Goal: Information Seeking & Learning: Learn about a topic

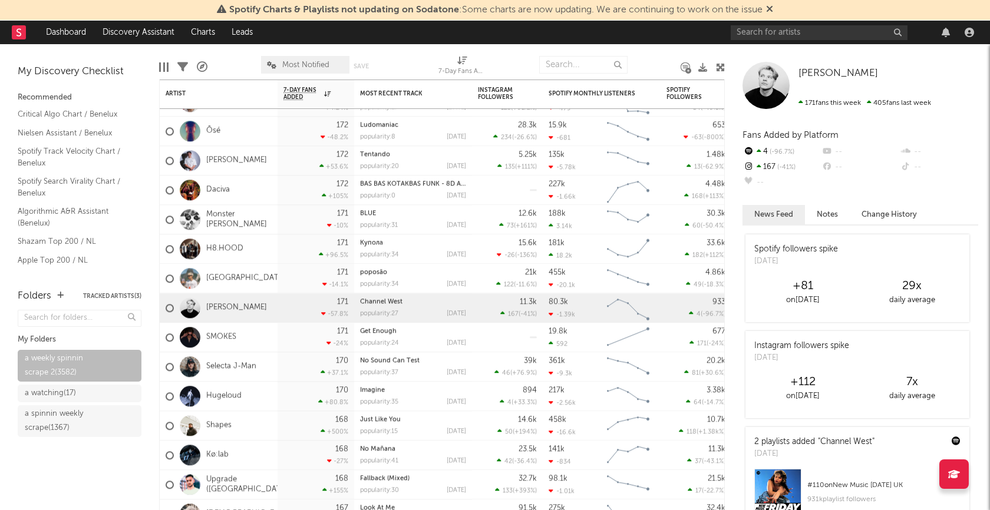
scroll to position [232, 0]
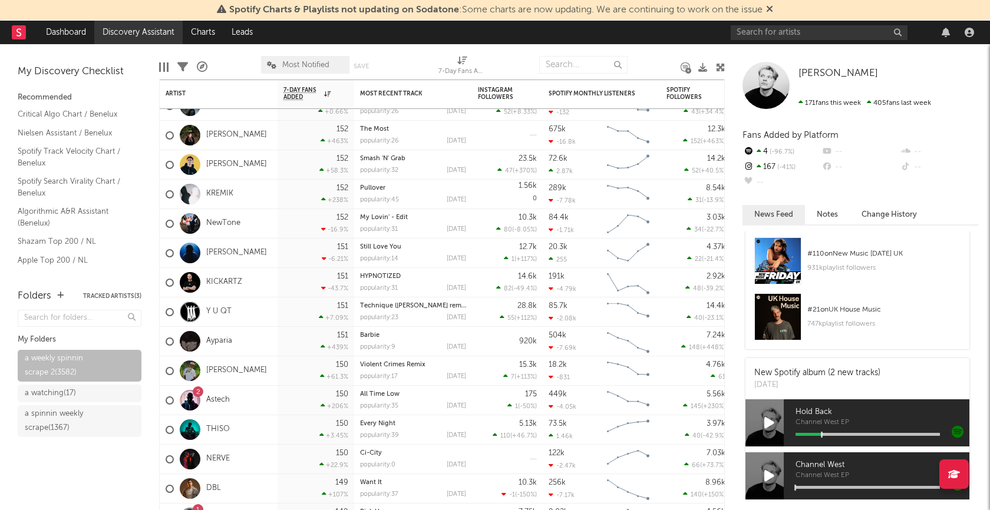
click at [138, 36] on link "Discovery Assistant" at bounding box center [138, 33] width 88 height 24
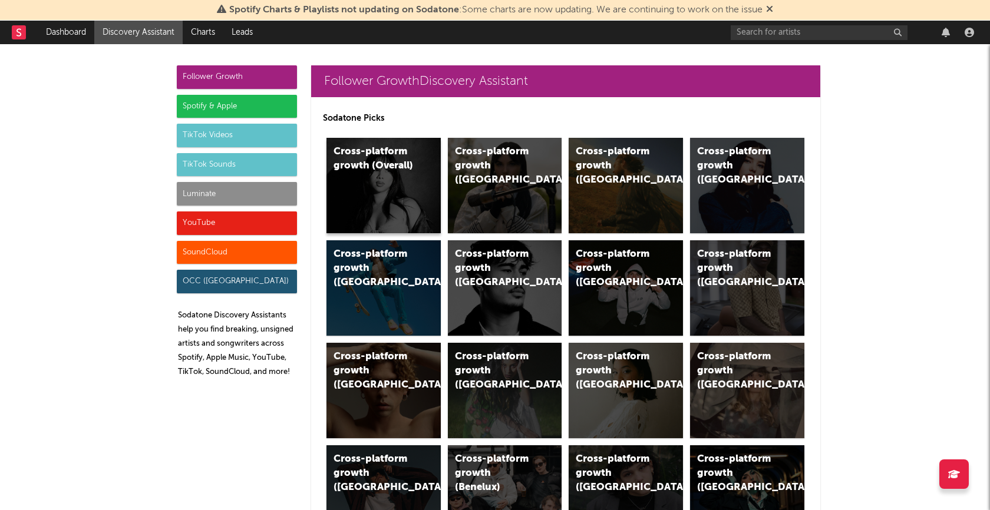
click at [385, 184] on div "Cross-platform growth (Overall)" at bounding box center [384, 185] width 114 height 95
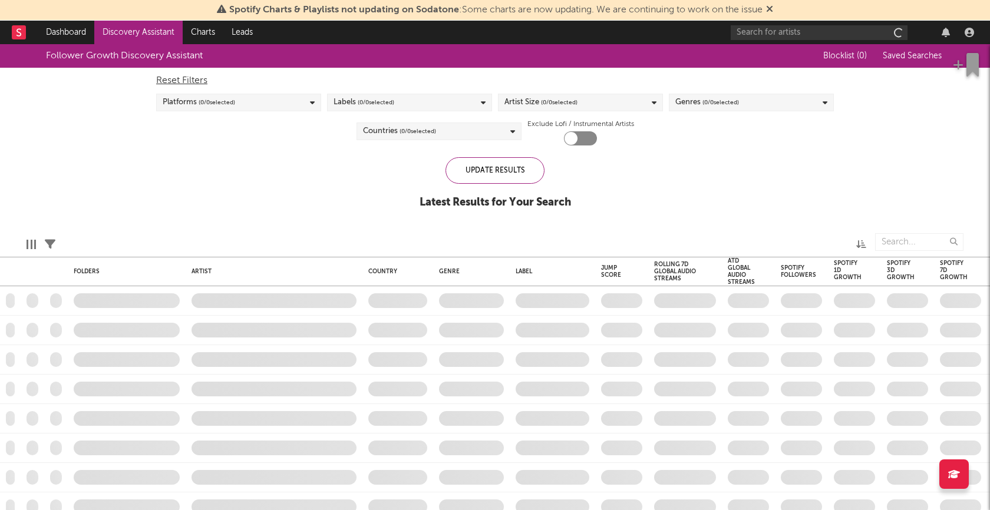
checkbox input "true"
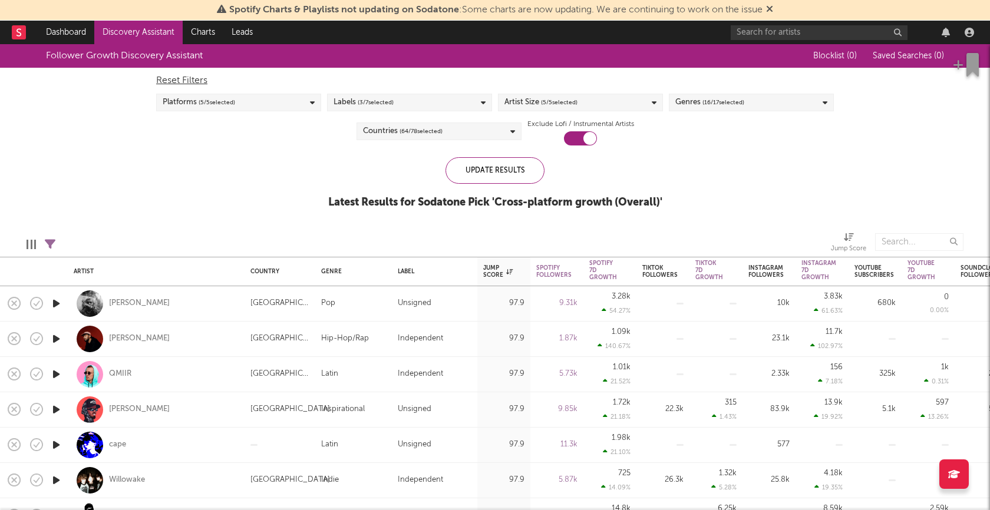
click at [432, 130] on span "( 64 / 78 selected)" at bounding box center [421, 131] width 43 height 14
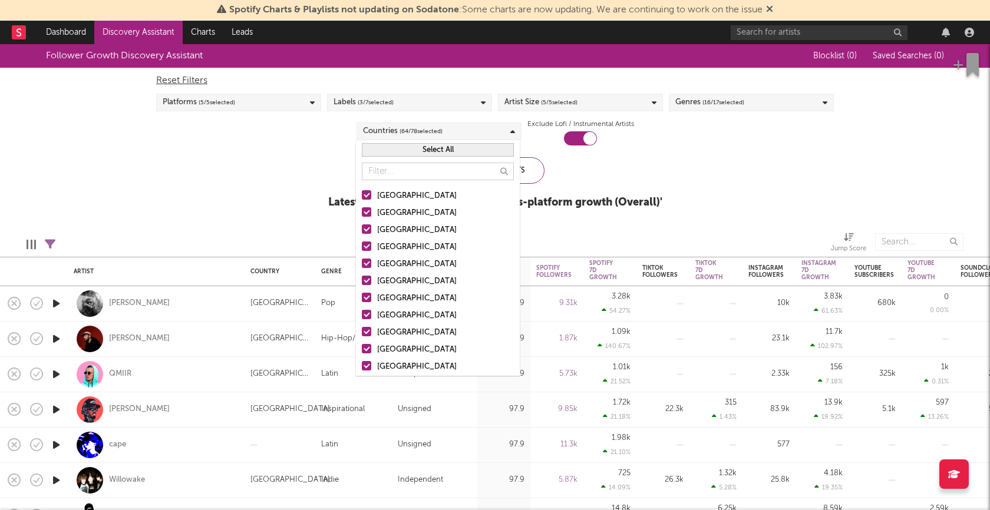
click at [429, 154] on button "Select All" at bounding box center [438, 150] width 152 height 14
click at [429, 151] on button "Deselect All" at bounding box center [438, 150] width 152 height 14
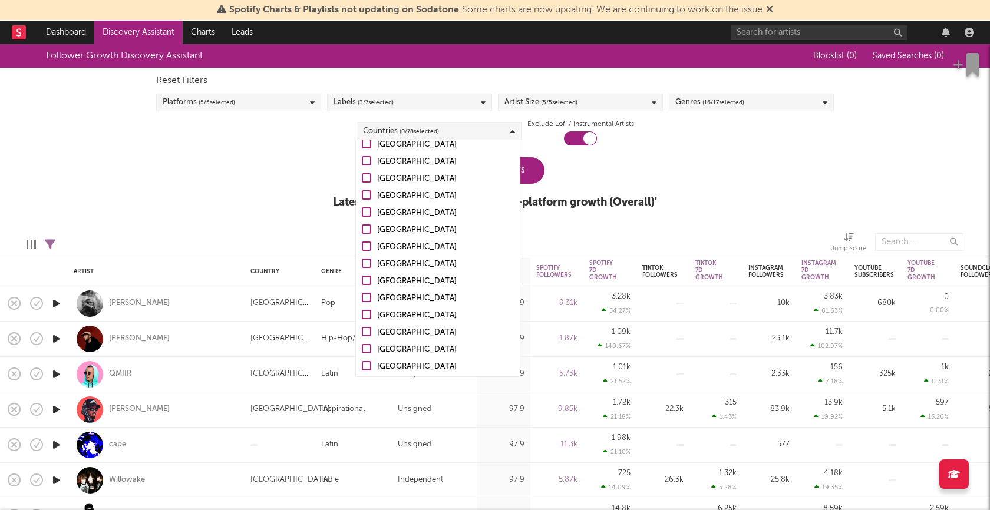
scroll to position [98, 0]
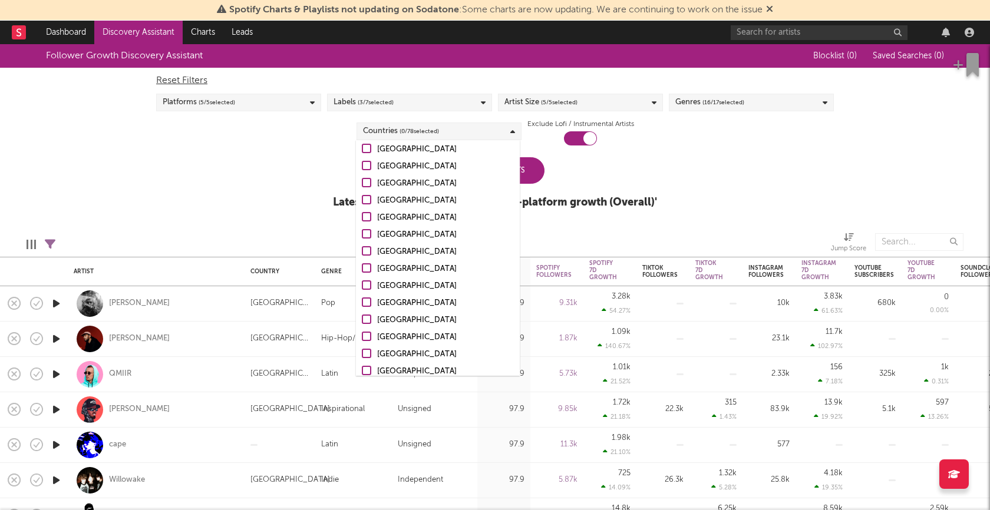
click at [369, 216] on div at bounding box center [366, 216] width 9 height 9
click at [362, 216] on input "Netherlands" at bounding box center [362, 218] width 0 height 14
click at [286, 214] on div "Follower Growth Discovery Assistant Blocklist ( 0 ) Saved Searches ( 0 ) Reset …" at bounding box center [495, 132] width 990 height 177
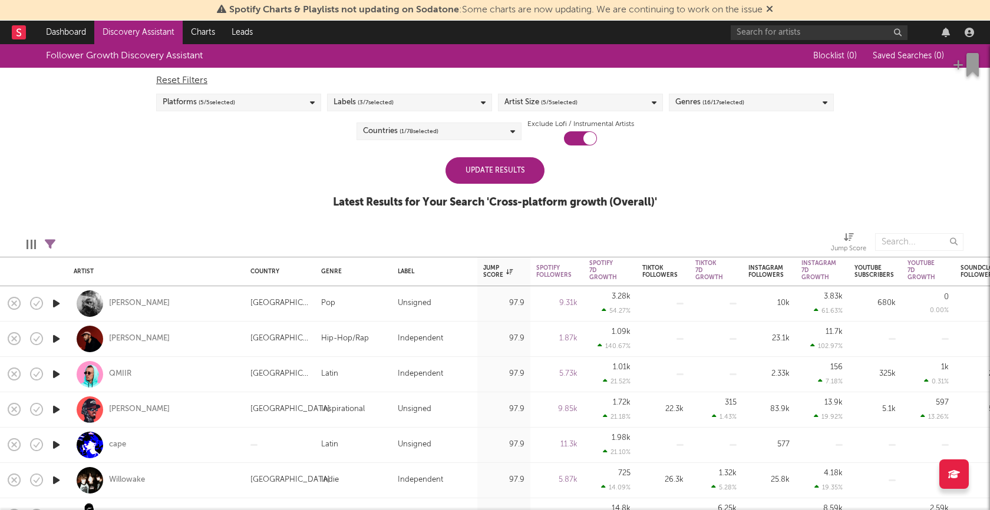
click at [520, 174] on div "Update Results" at bounding box center [495, 170] width 99 height 27
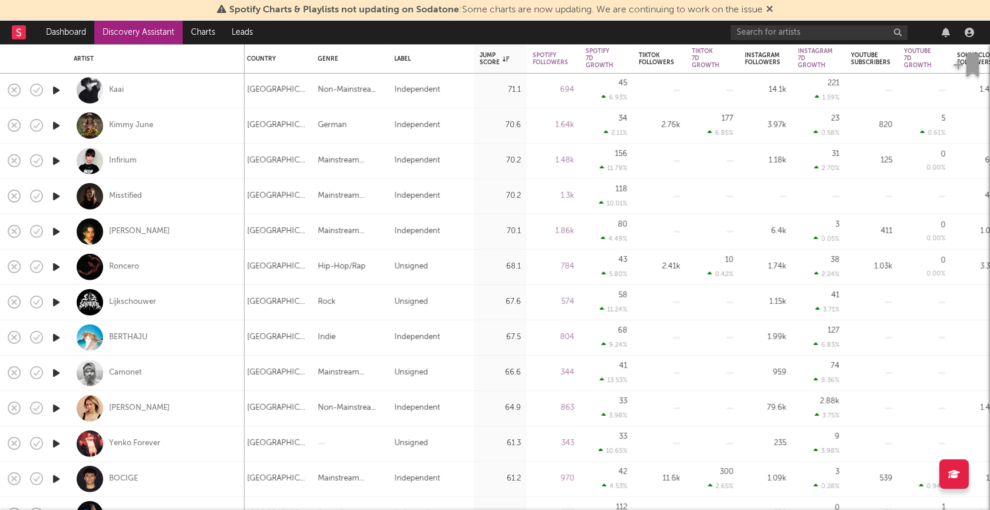
click at [58, 233] on icon "button" at bounding box center [56, 232] width 12 height 15
click at [474, 496] on div at bounding box center [494, 496] width 147 height 3
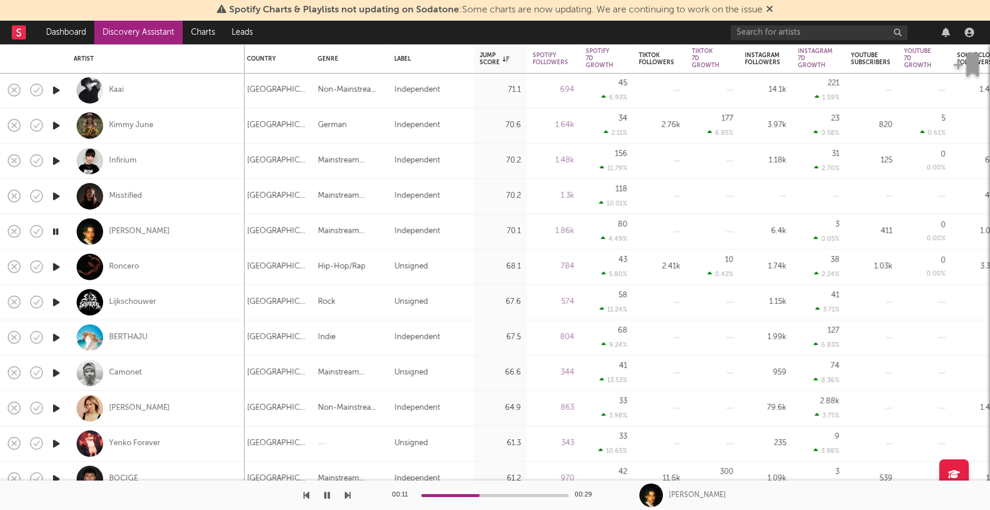
click at [57, 232] on icon "button" at bounding box center [55, 232] width 11 height 15
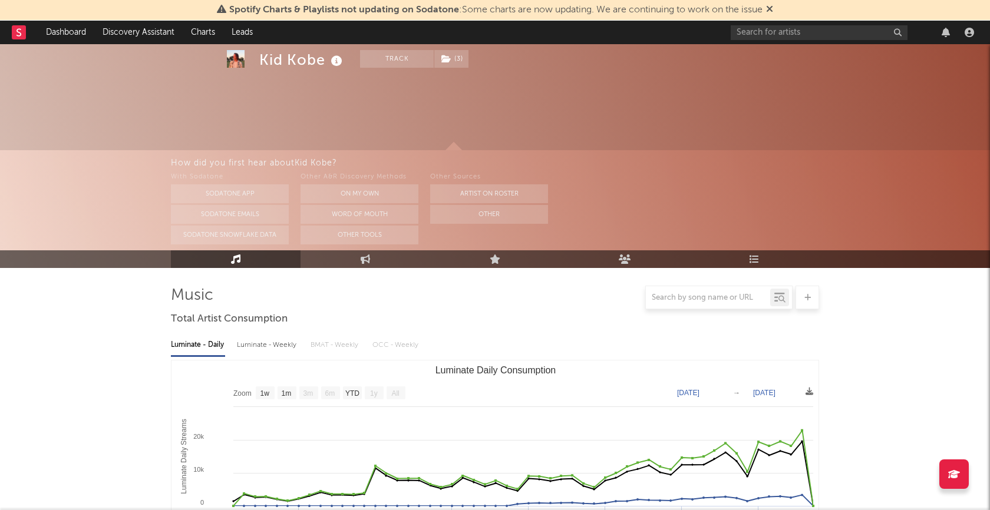
select select "1w"
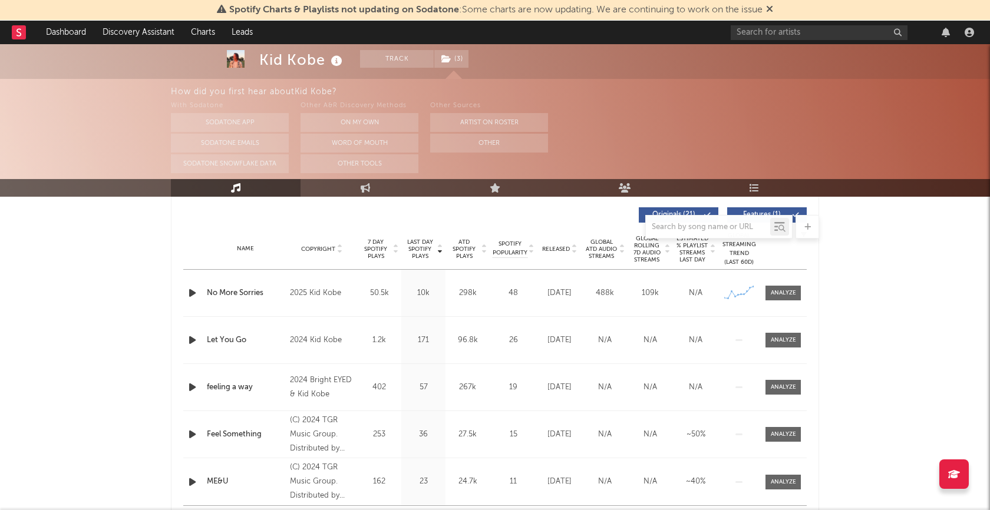
scroll to position [454, 0]
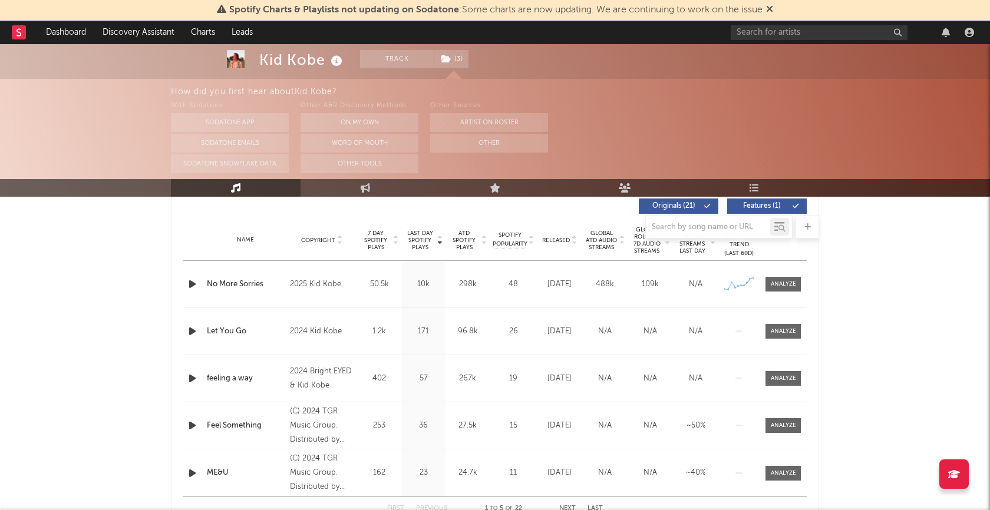
click at [189, 289] on icon "button" at bounding box center [192, 284] width 12 height 15
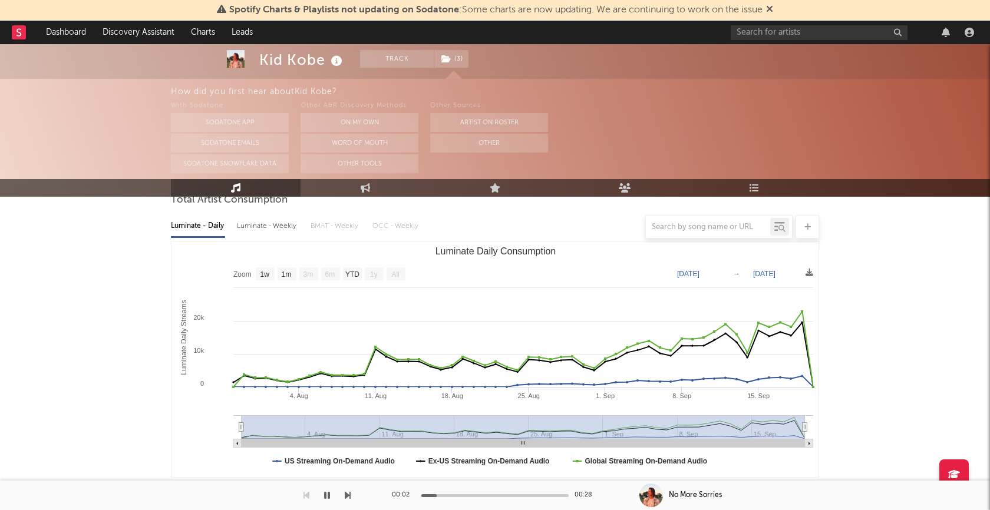
scroll to position [146, 0]
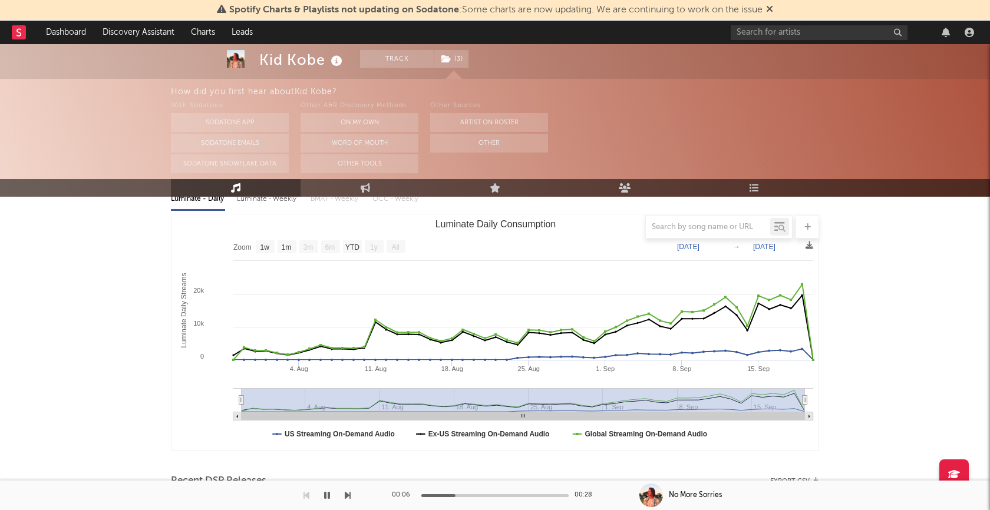
click at [331, 500] on button "button" at bounding box center [327, 495] width 12 height 29
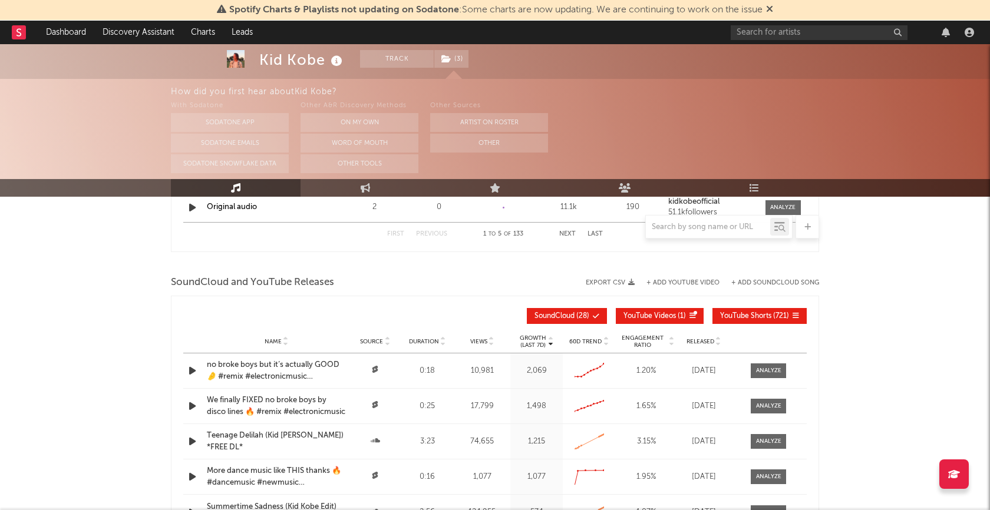
scroll to position [1021, 0]
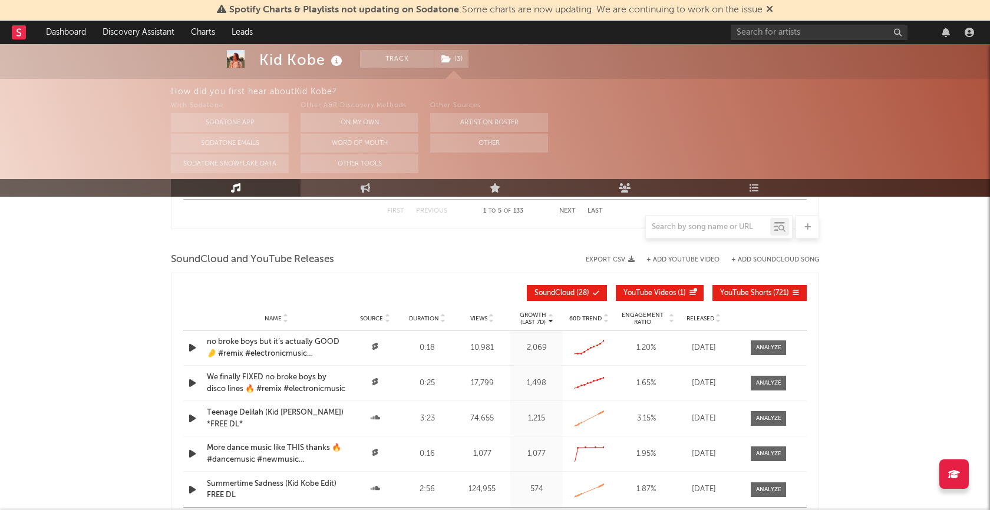
click at [193, 347] on icon "button" at bounding box center [192, 348] width 12 height 15
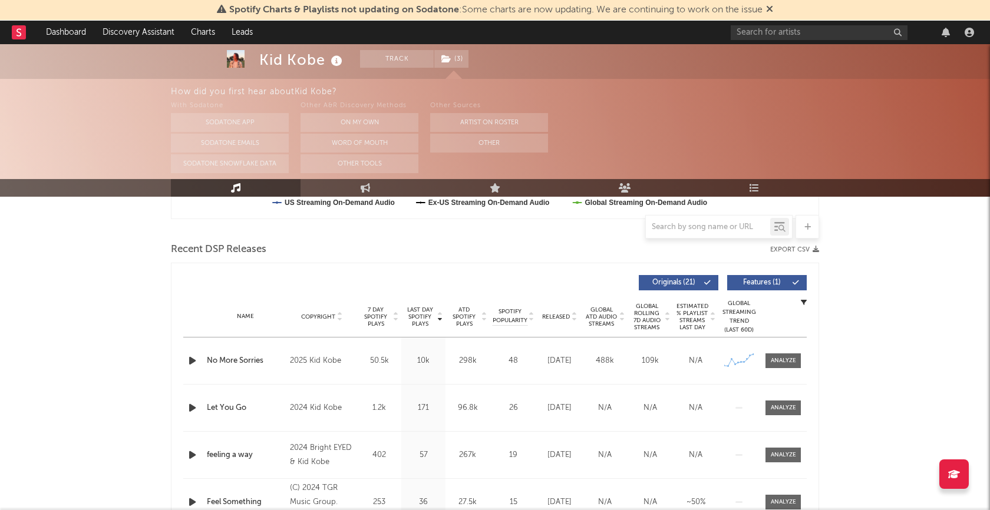
scroll to position [0, 0]
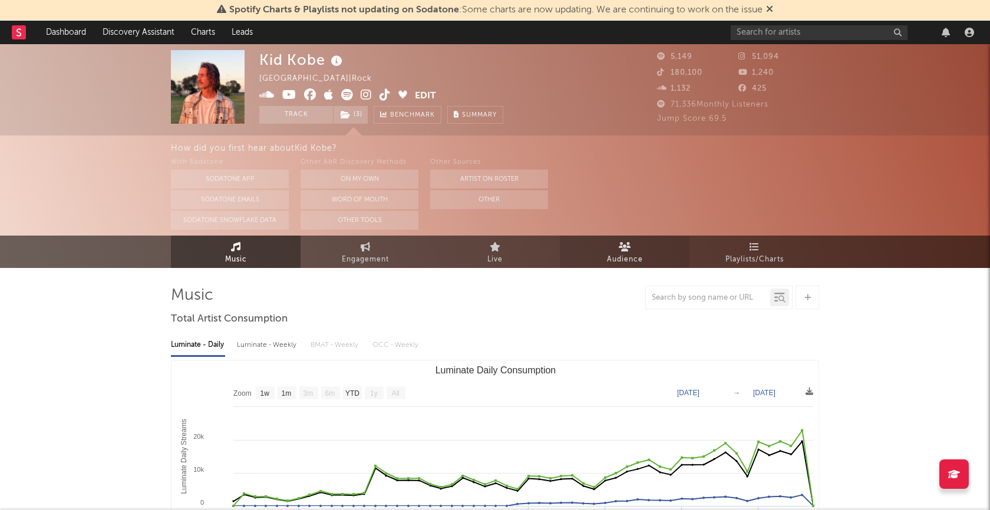
click at [606, 246] on link "Audience" at bounding box center [625, 252] width 130 height 32
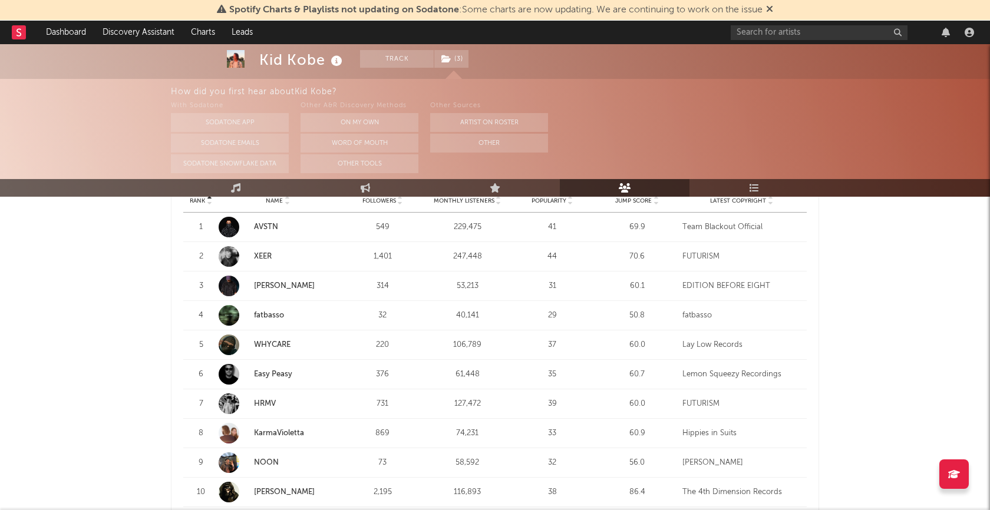
scroll to position [554, 0]
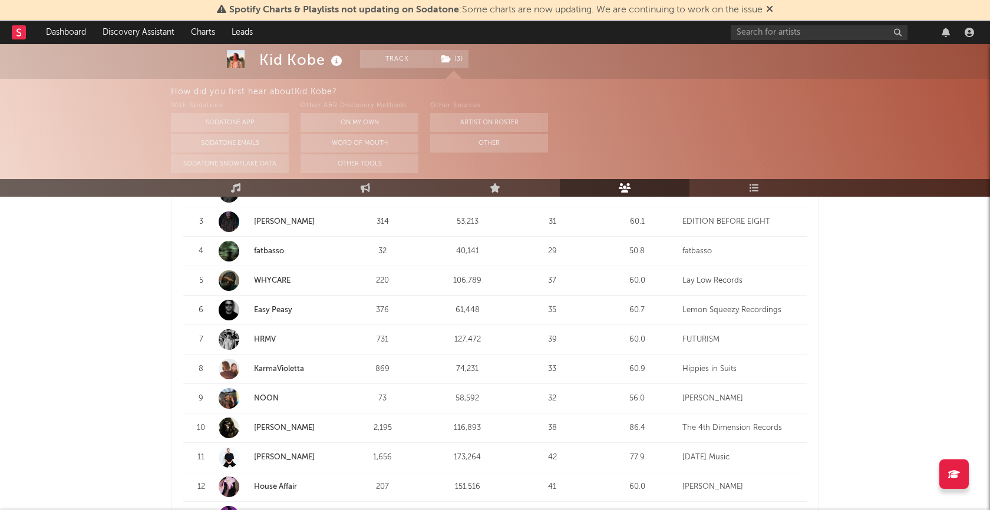
click at [25, 28] on rect at bounding box center [19, 32] width 14 height 14
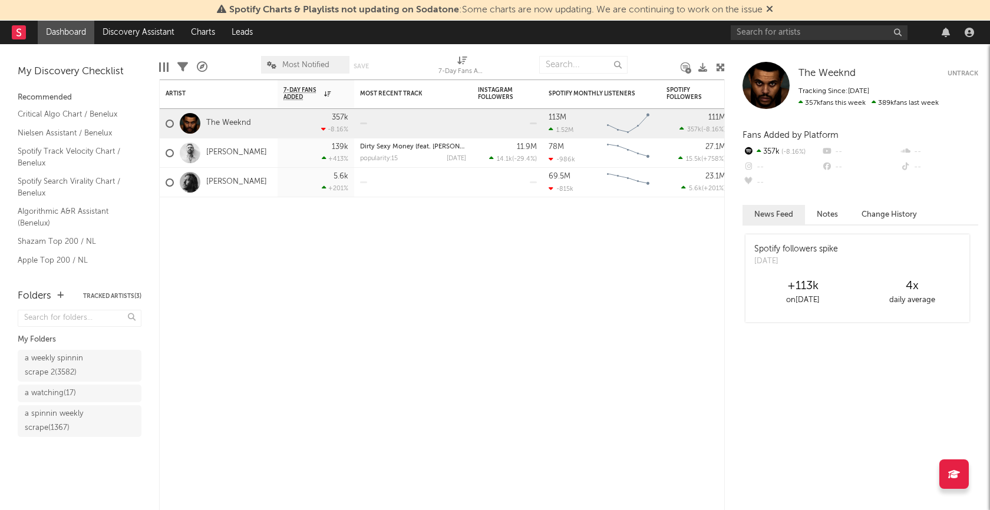
click at [67, 474] on div "Folders Tracked Artists ( 3 ) My Folders a weekly spinnin scrape 2 ( 3582 ) a w…" at bounding box center [79, 394] width 159 height 233
click at [118, 295] on button "Tracked Artists ( 3 )" at bounding box center [112, 297] width 58 height 6
click at [277, 288] on div "Artist Notifications 7-Day Fans Added WoW % Change Most Recent Track Popularity…" at bounding box center [442, 295] width 566 height 431
click at [222, 262] on div "Artist Notifications 7-Day Fans Added WoW % Change Most Recent Track Popularity…" at bounding box center [442, 295] width 566 height 431
click at [125, 274] on div "My Discovery Checklist Recommended Critical Algo Chart / [PERSON_NAME] Assistan…" at bounding box center [79, 160] width 159 height 233
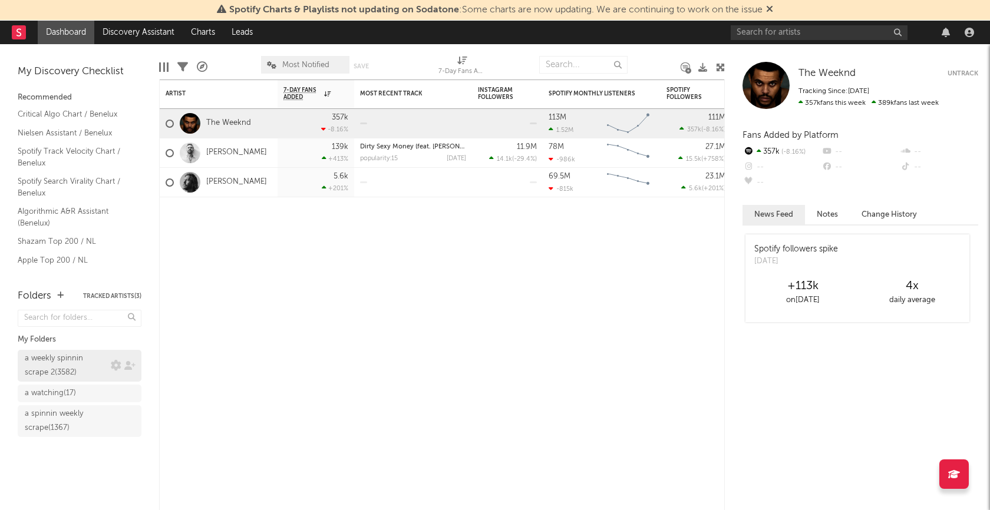
click at [71, 364] on div "a weekly spinnin scrape 2 ( 3582 )" at bounding box center [66, 366] width 83 height 28
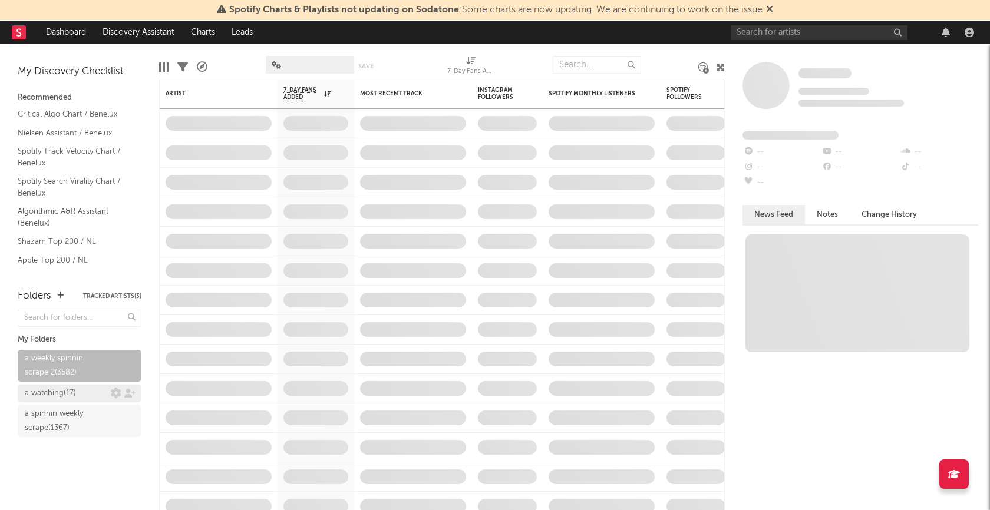
click at [57, 390] on div "a watching ( 17 )" at bounding box center [50, 394] width 51 height 14
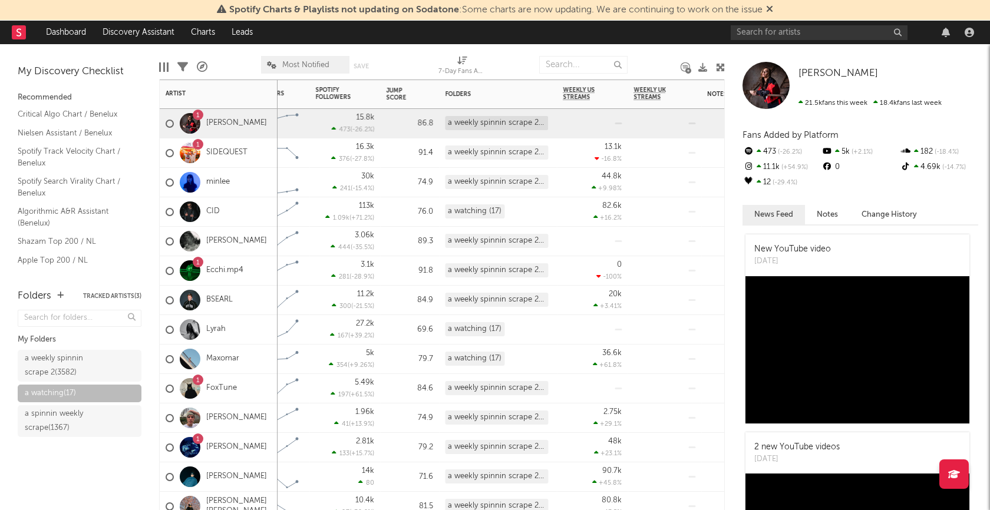
click at [405, 149] on div "91.4" at bounding box center [409, 153] width 47 height 14
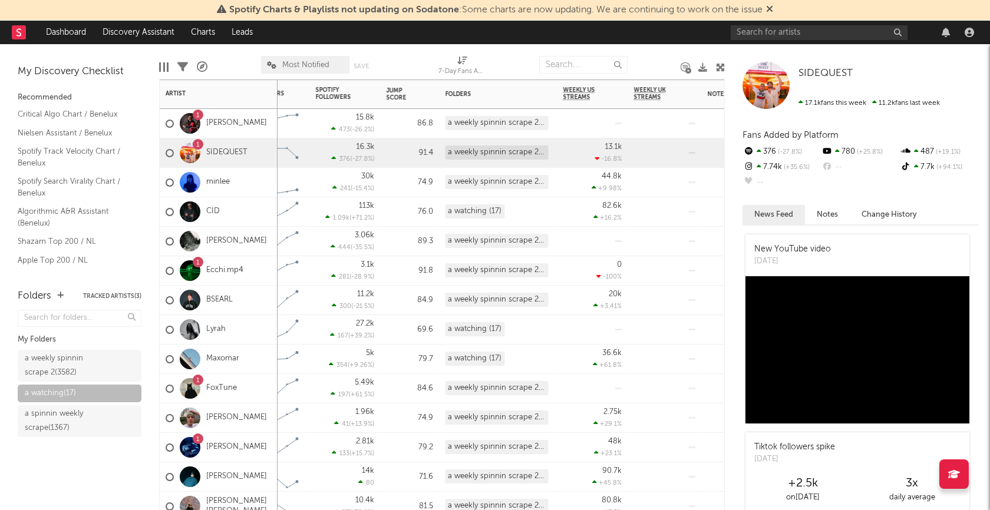
click at [393, 182] on div "74.9" at bounding box center [409, 183] width 47 height 14
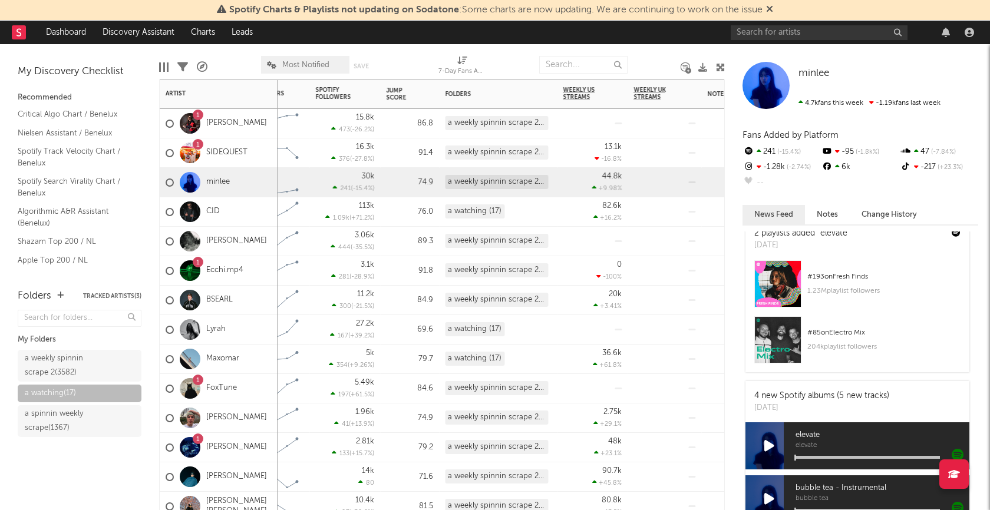
scroll to position [575, 0]
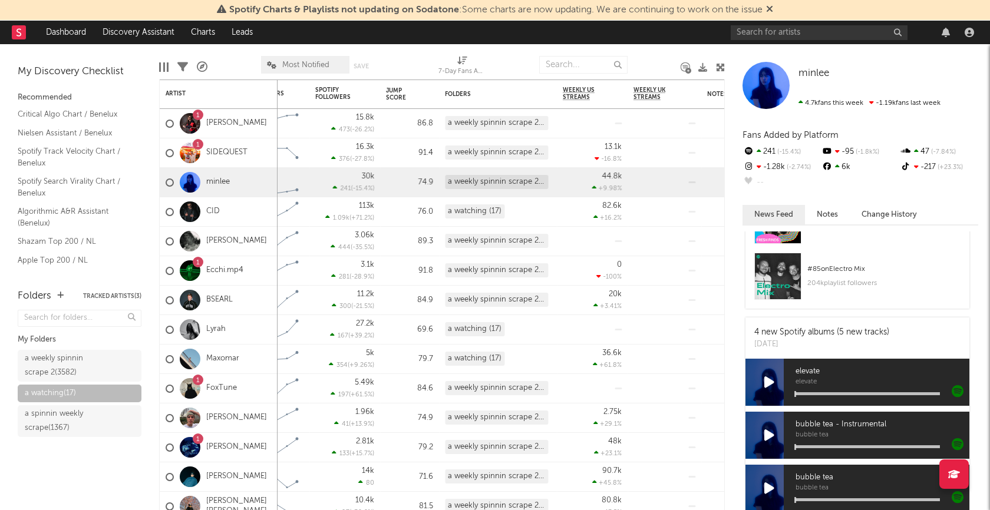
click at [768, 376] on icon at bounding box center [769, 382] width 10 height 13
click at [845, 393] on div at bounding box center [868, 394] width 144 height 3
click at [891, 379] on div "elevate elevate" at bounding box center [877, 382] width 186 height 47
click at [899, 393] on div at bounding box center [868, 394] width 144 height 3
click at [769, 376] on icon at bounding box center [769, 382] width 10 height 13
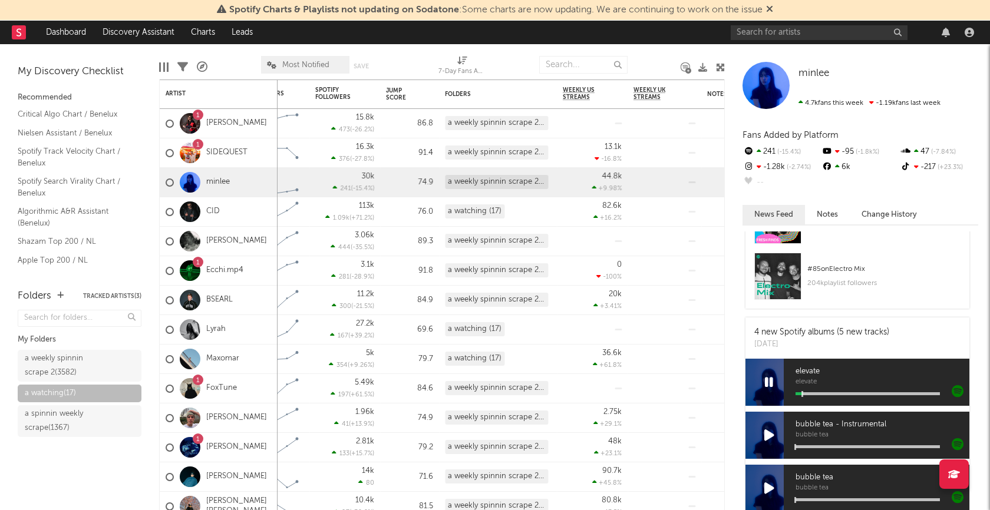
click at [769, 376] on icon at bounding box center [769, 382] width 8 height 13
click at [236, 216] on div "CID" at bounding box center [219, 211] width 118 height 29
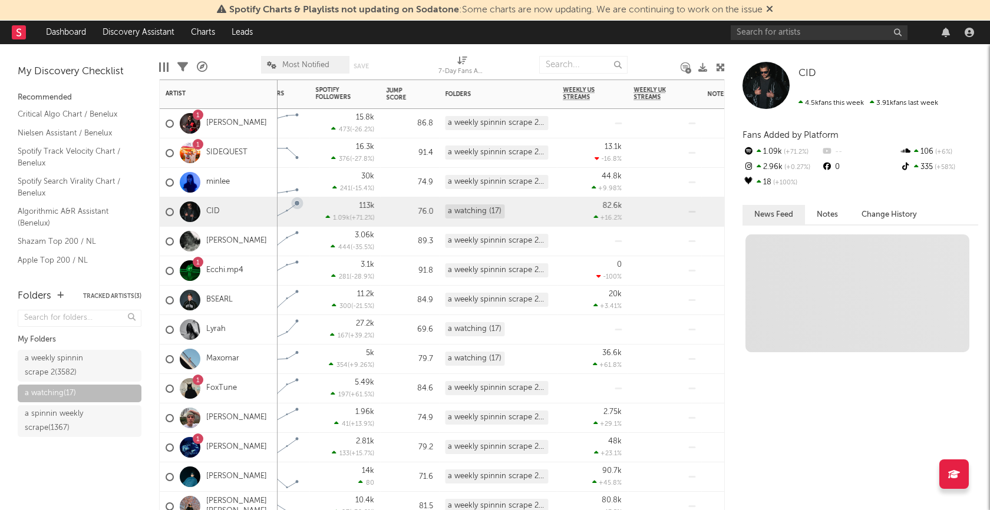
scroll to position [0, 0]
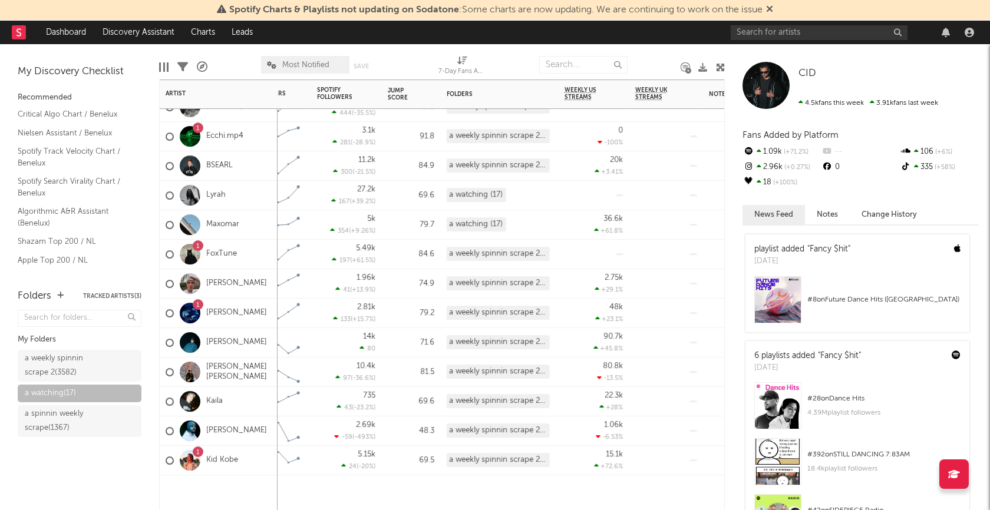
click at [248, 282] on div "[PERSON_NAME]" at bounding box center [219, 283] width 118 height 29
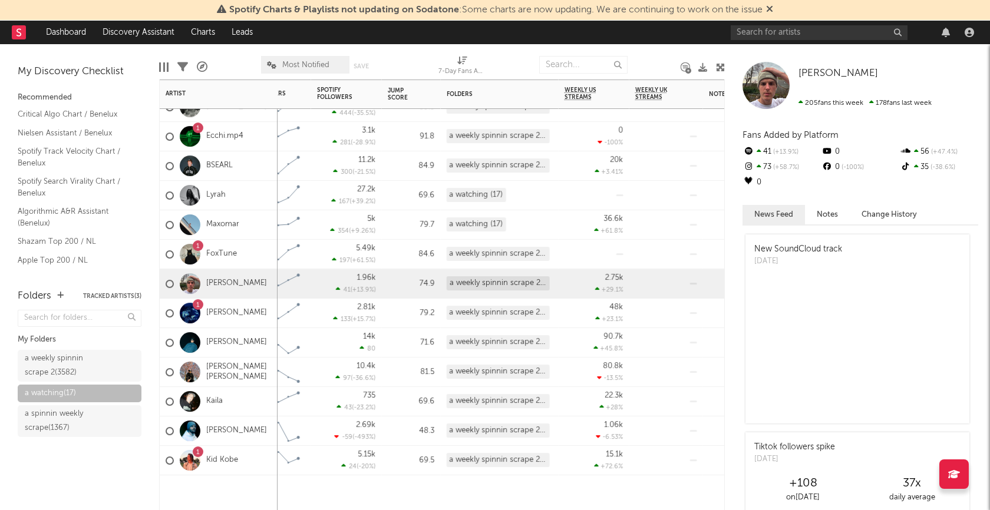
click at [229, 364] on div "[PERSON_NAME] [PERSON_NAME]" at bounding box center [219, 372] width 106 height 34
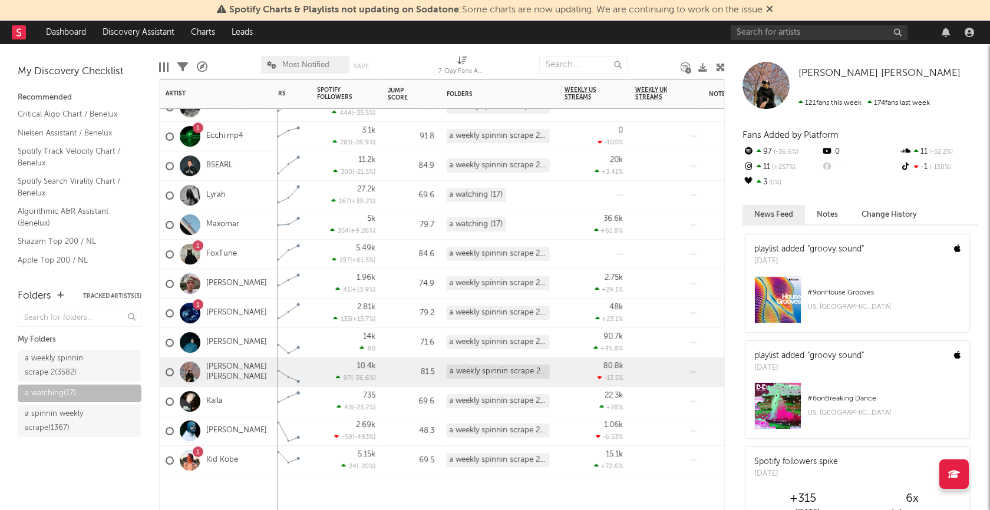
click at [240, 434] on div "[PERSON_NAME]" at bounding box center [219, 431] width 118 height 29
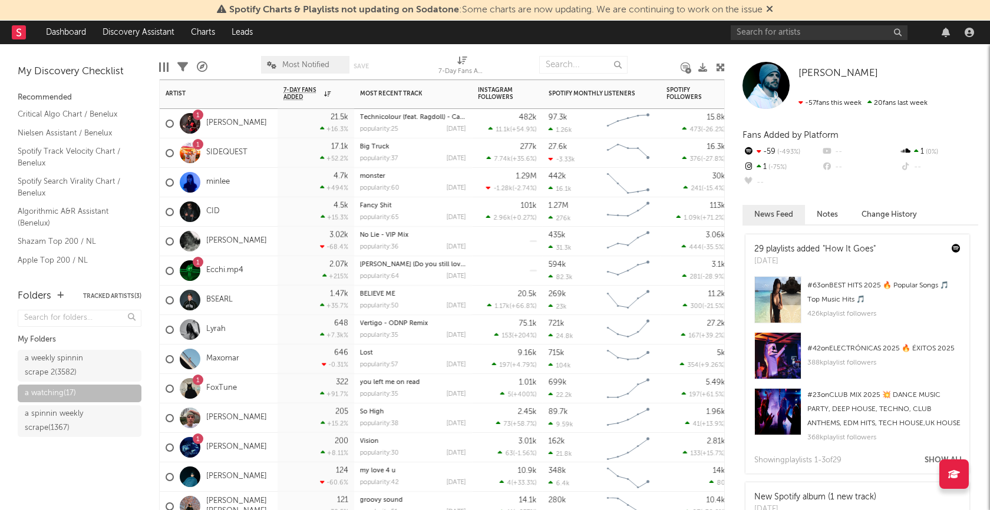
click at [251, 182] on div "minlee" at bounding box center [219, 182] width 118 height 29
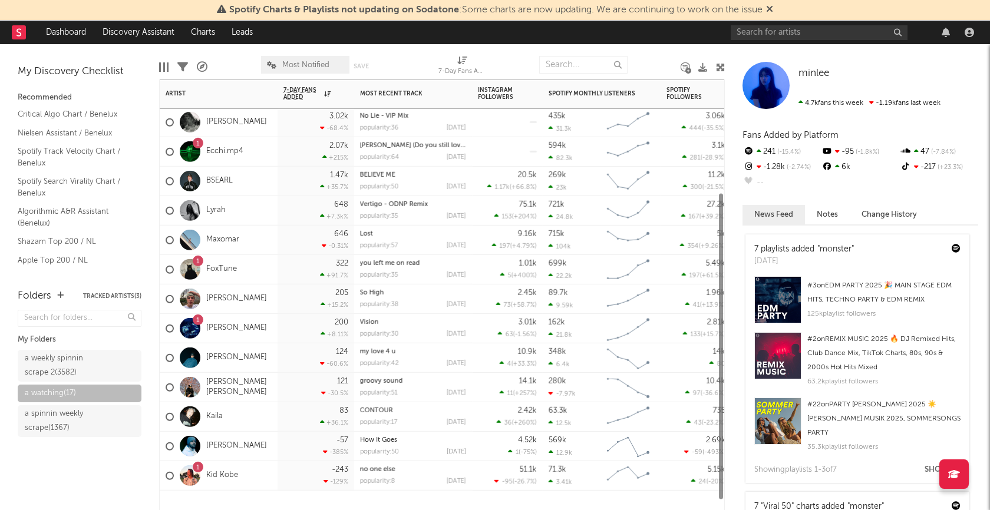
click at [255, 210] on div "Lyrah" at bounding box center [219, 210] width 118 height 29
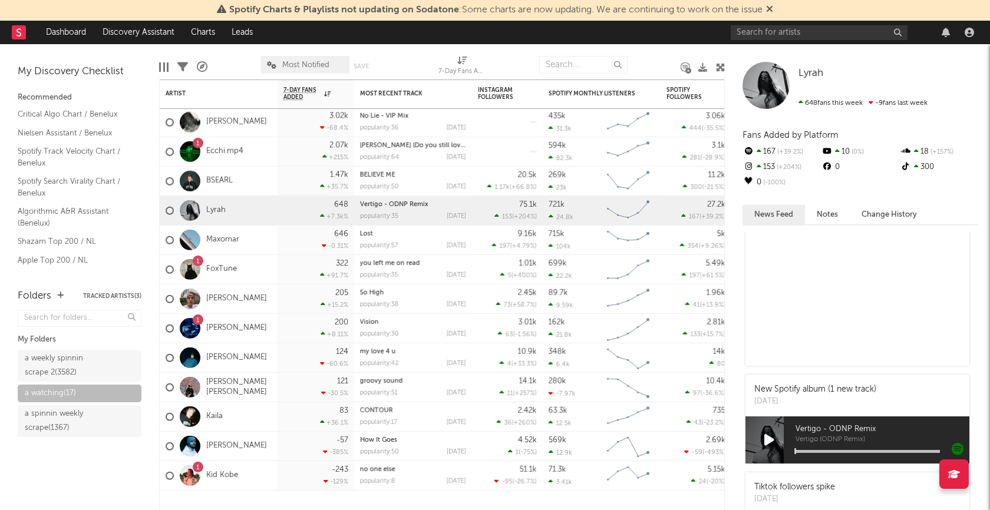
scroll to position [207, 0]
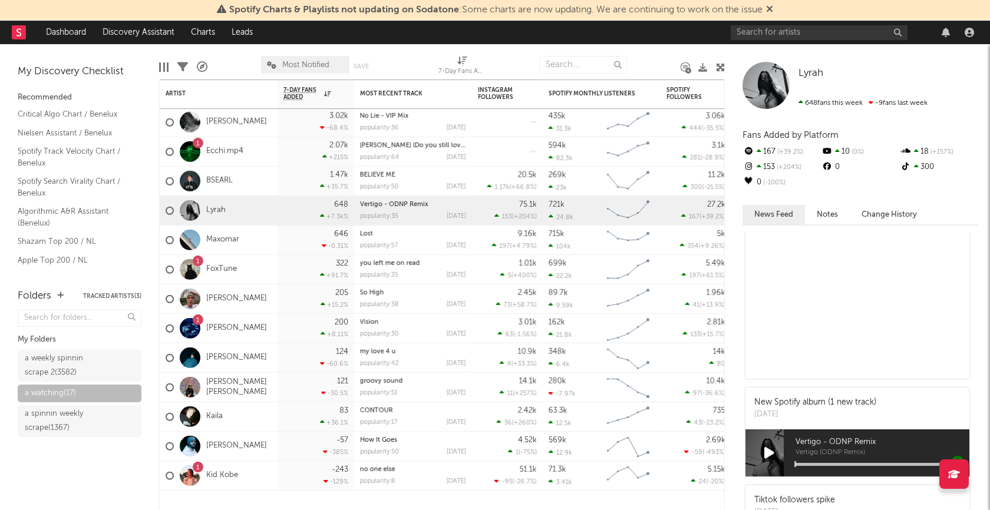
click at [770, 453] on icon at bounding box center [769, 453] width 10 height 13
click at [838, 461] on div "Vertigo - ODNP Remix Vertigo (ODNP Remix)" at bounding box center [877, 453] width 186 height 47
click at [840, 464] on div at bounding box center [868, 464] width 144 height 3
click at [780, 456] on div at bounding box center [769, 453] width 47 height 47
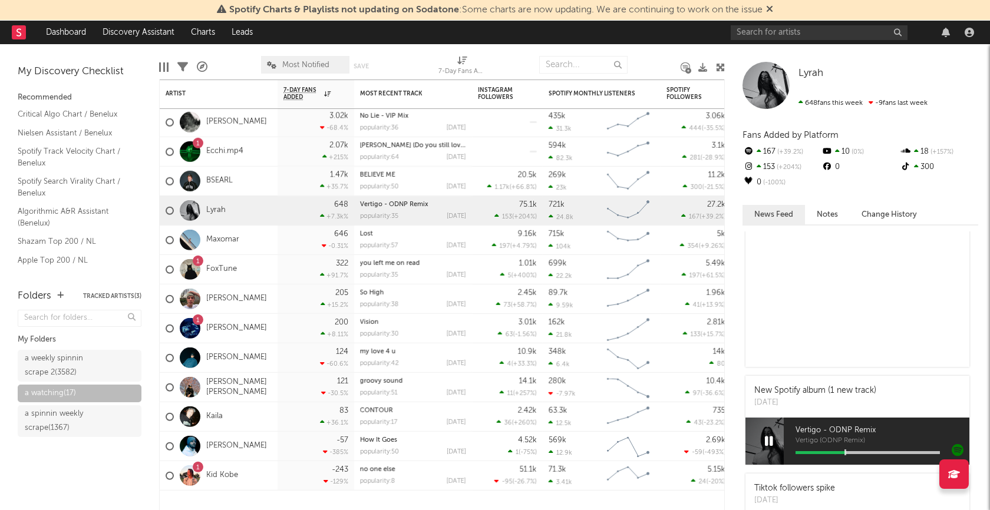
scroll to position [229, 0]
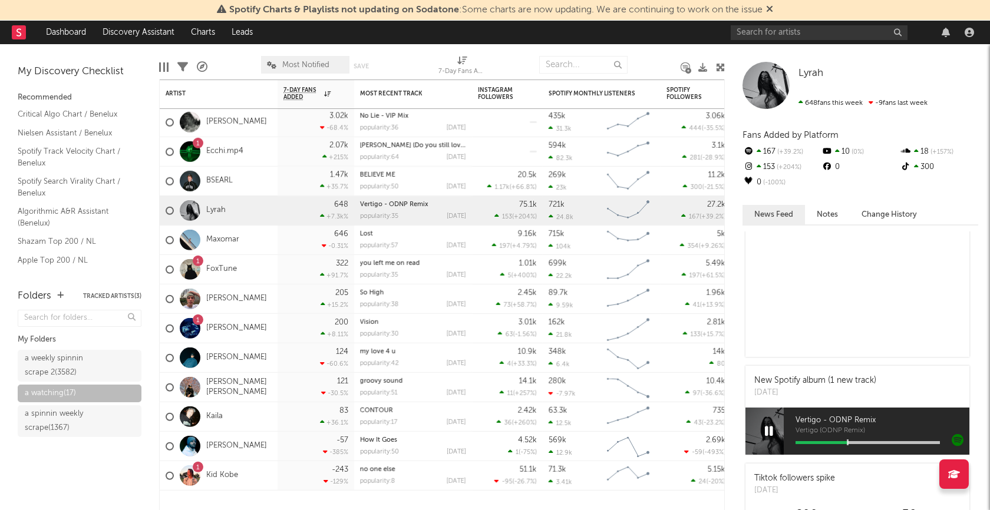
click at [770, 433] on icon at bounding box center [769, 431] width 8 height 13
click at [259, 239] on div "Maxomar" at bounding box center [219, 240] width 118 height 29
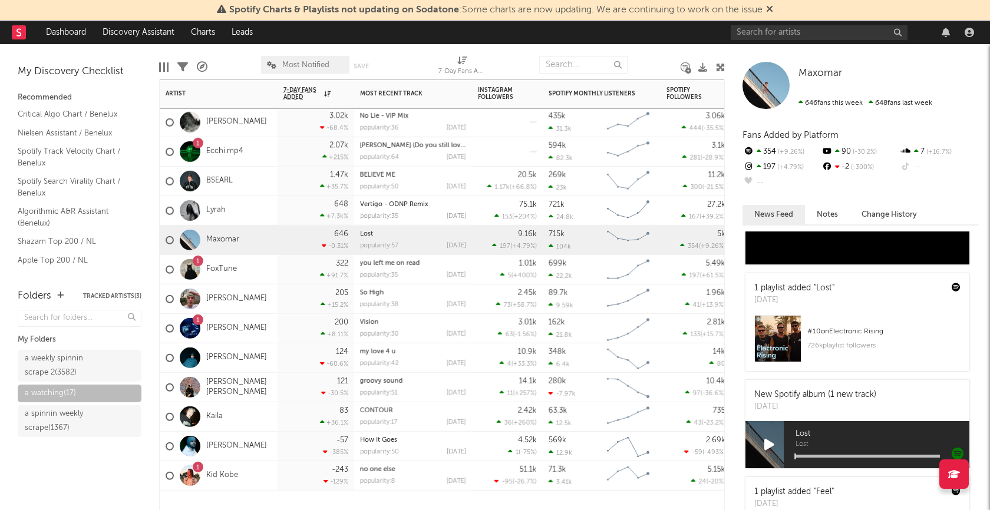
scroll to position [1331, 0]
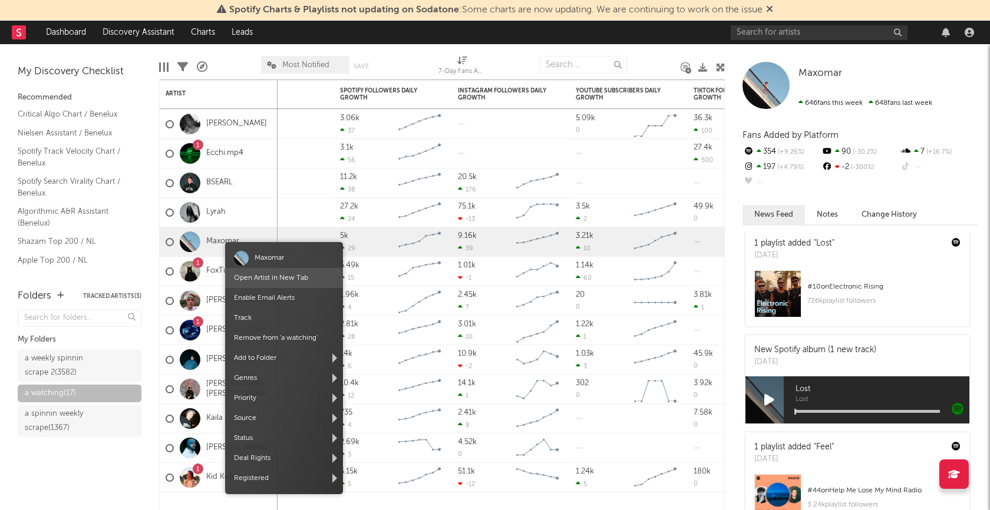
click at [256, 275] on link "Open Artist in New Tab" at bounding box center [271, 278] width 74 height 7
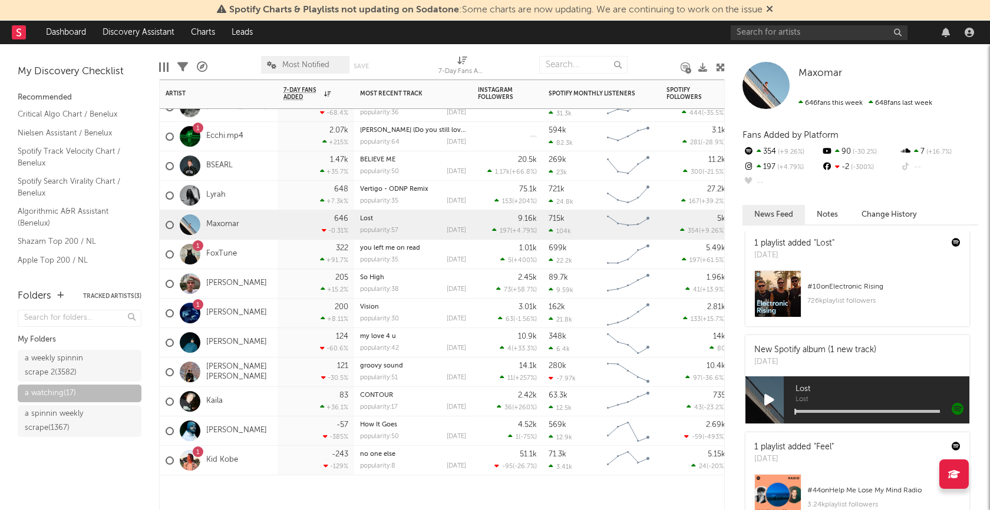
click at [256, 281] on div "[PERSON_NAME]" at bounding box center [219, 283] width 118 height 29
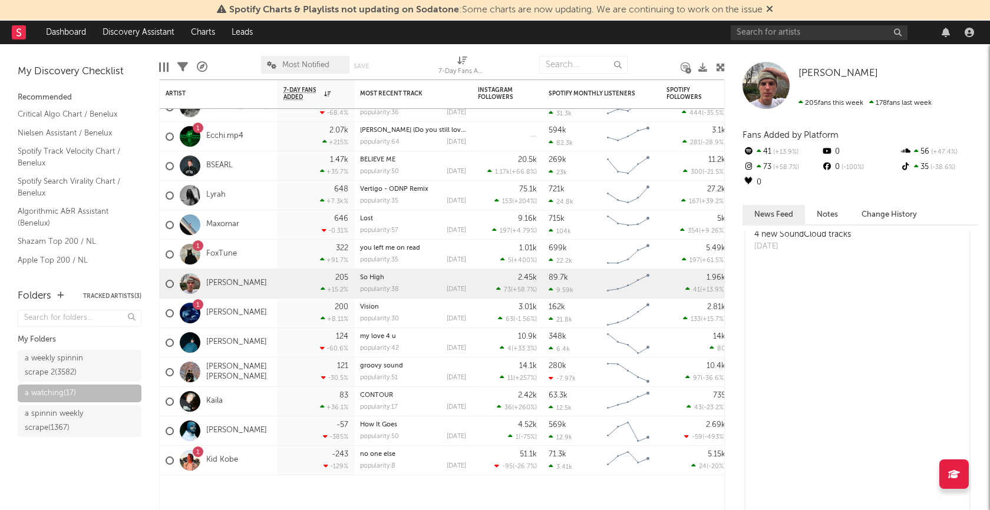
scroll to position [437, 0]
click at [269, 341] on div "[PERSON_NAME]" at bounding box center [219, 342] width 118 height 29
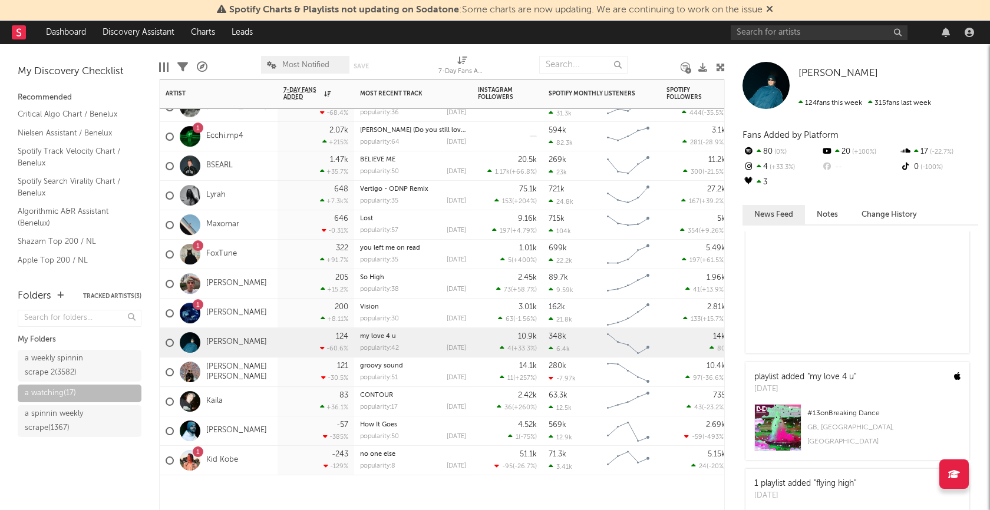
scroll to position [585, 0]
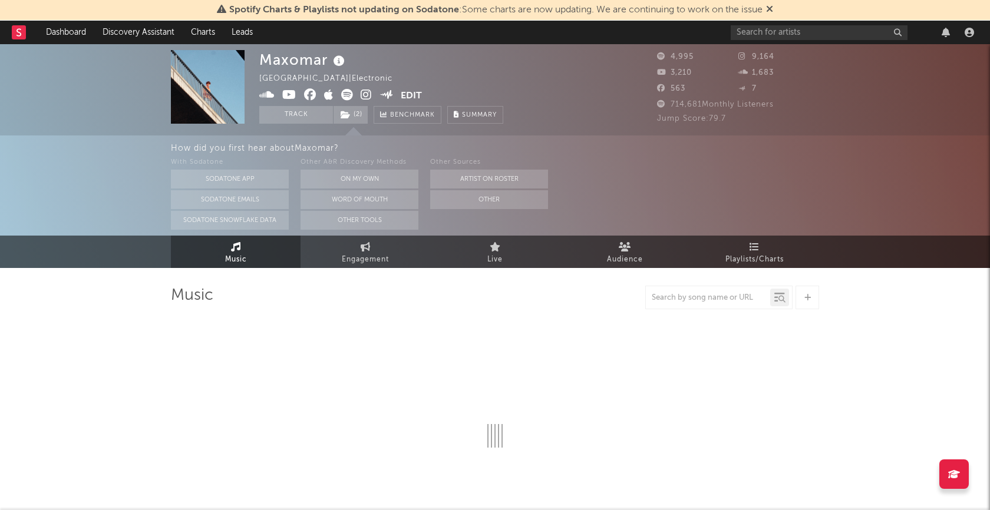
select select "6m"
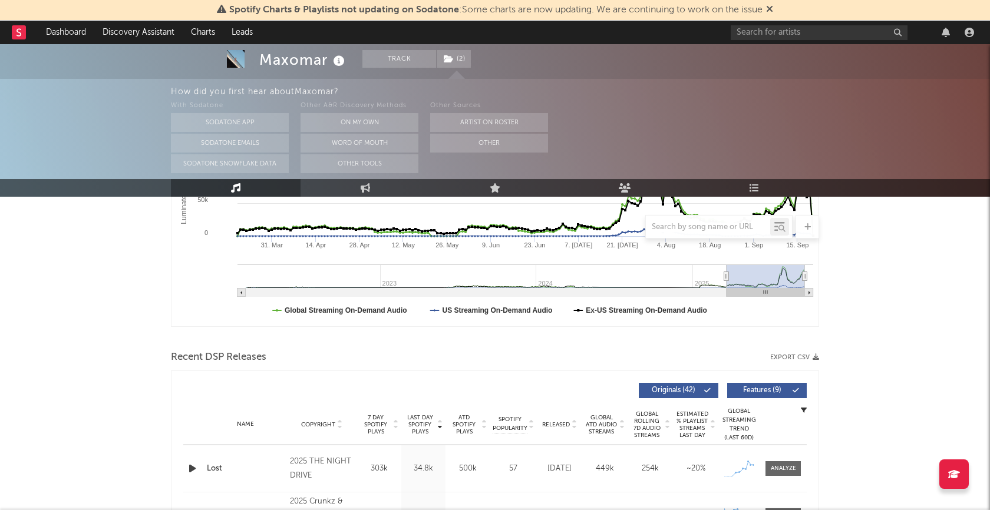
scroll to position [367, 0]
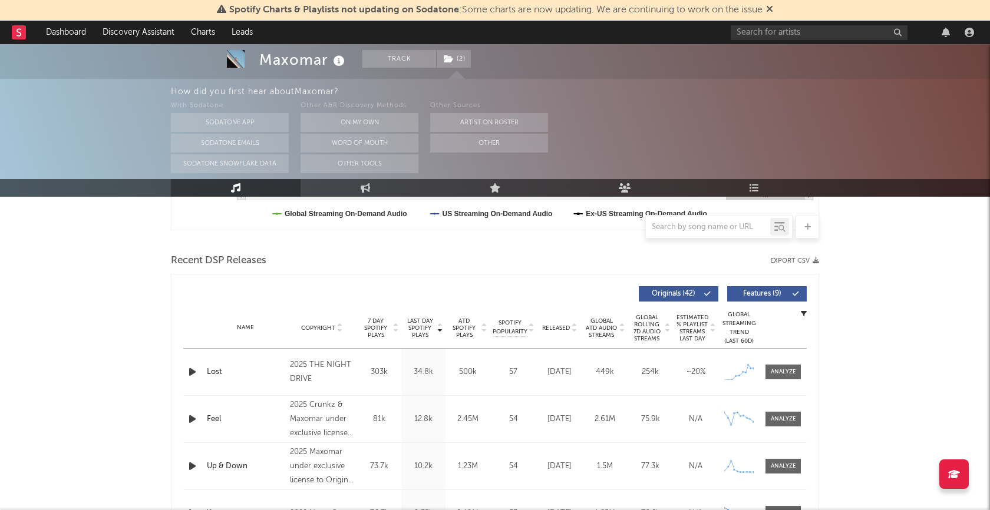
click at [192, 368] on icon "button" at bounding box center [192, 372] width 12 height 15
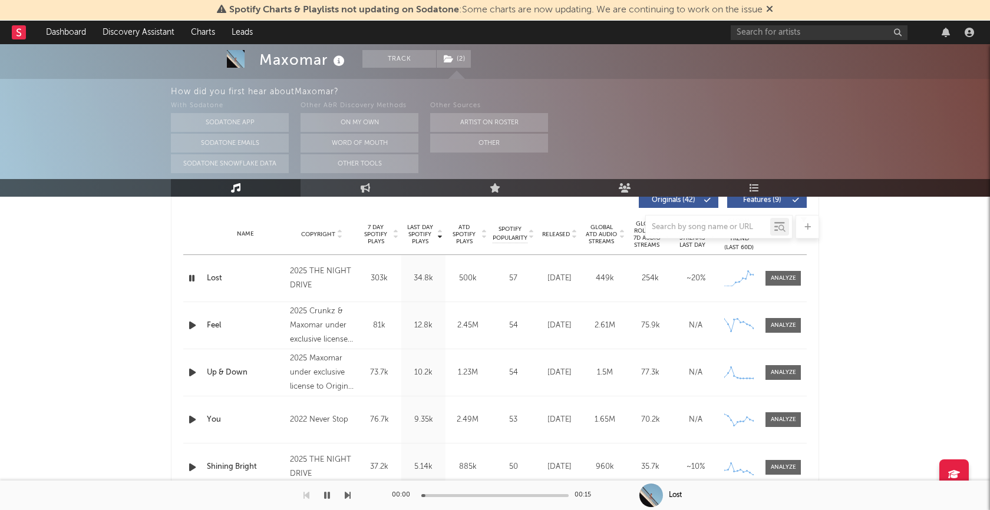
scroll to position [462, 0]
click at [784, 282] on span at bounding box center [783, 277] width 35 height 15
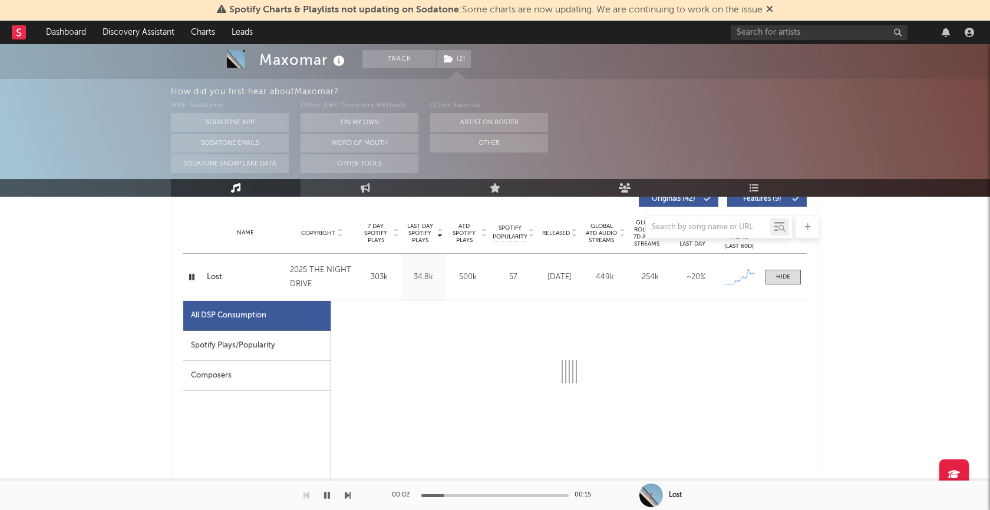
select select "1w"
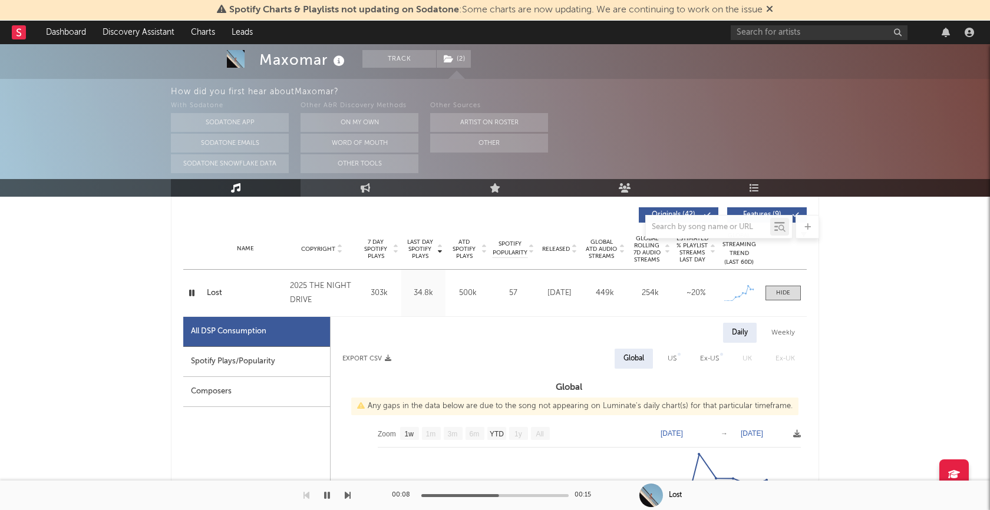
scroll to position [452, 0]
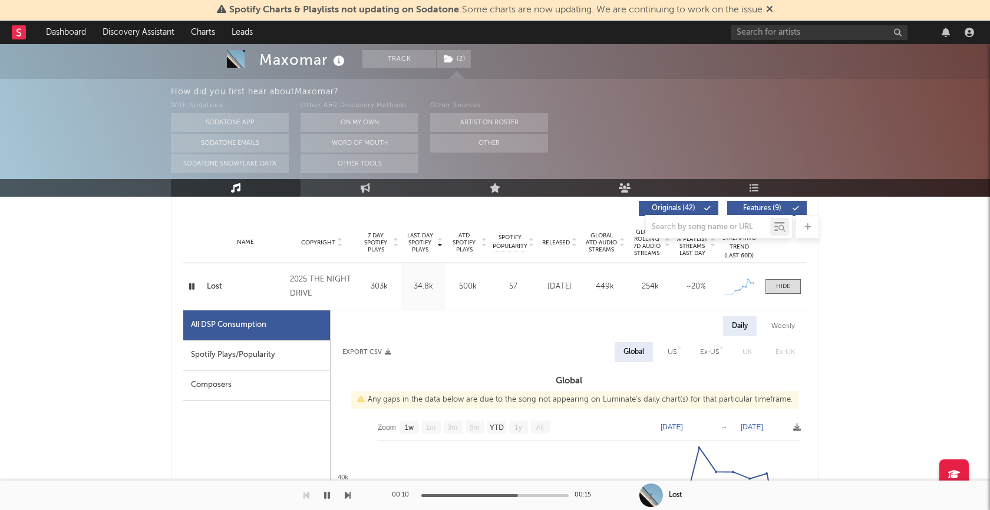
click at [256, 360] on div "Spotify Plays/Popularity" at bounding box center [256, 356] width 147 height 30
select select "1w"
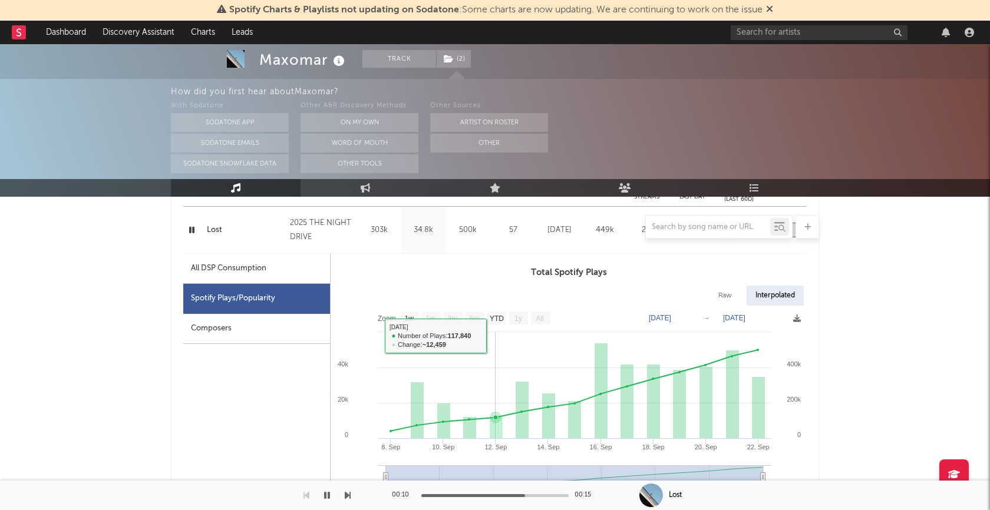
scroll to position [510, 0]
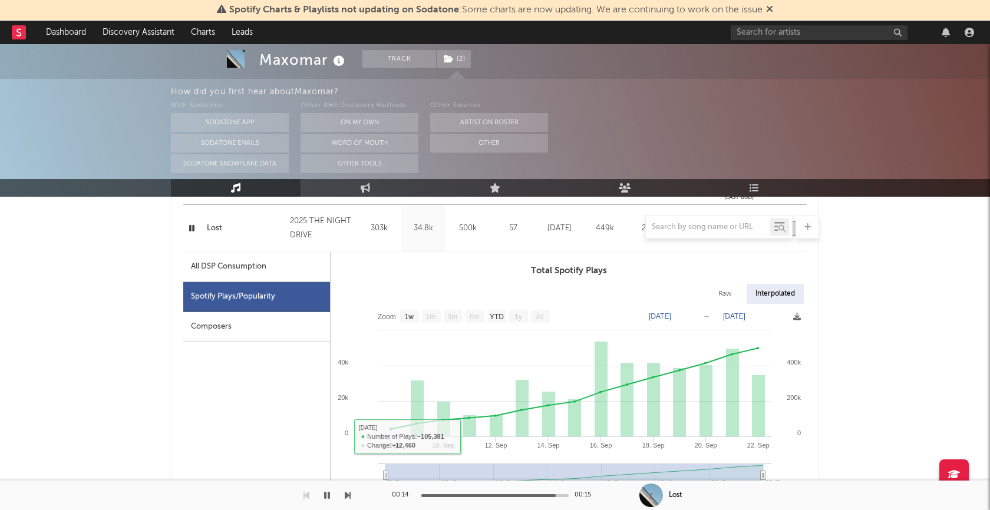
click at [329, 500] on icon "button" at bounding box center [327, 495] width 6 height 9
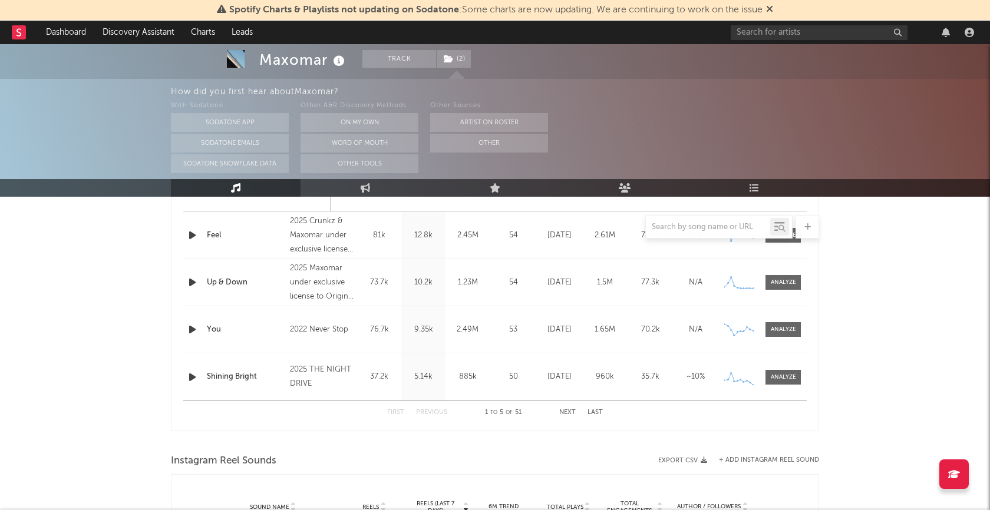
scroll to position [1092, 0]
